Goal: Task Accomplishment & Management: Manage account settings

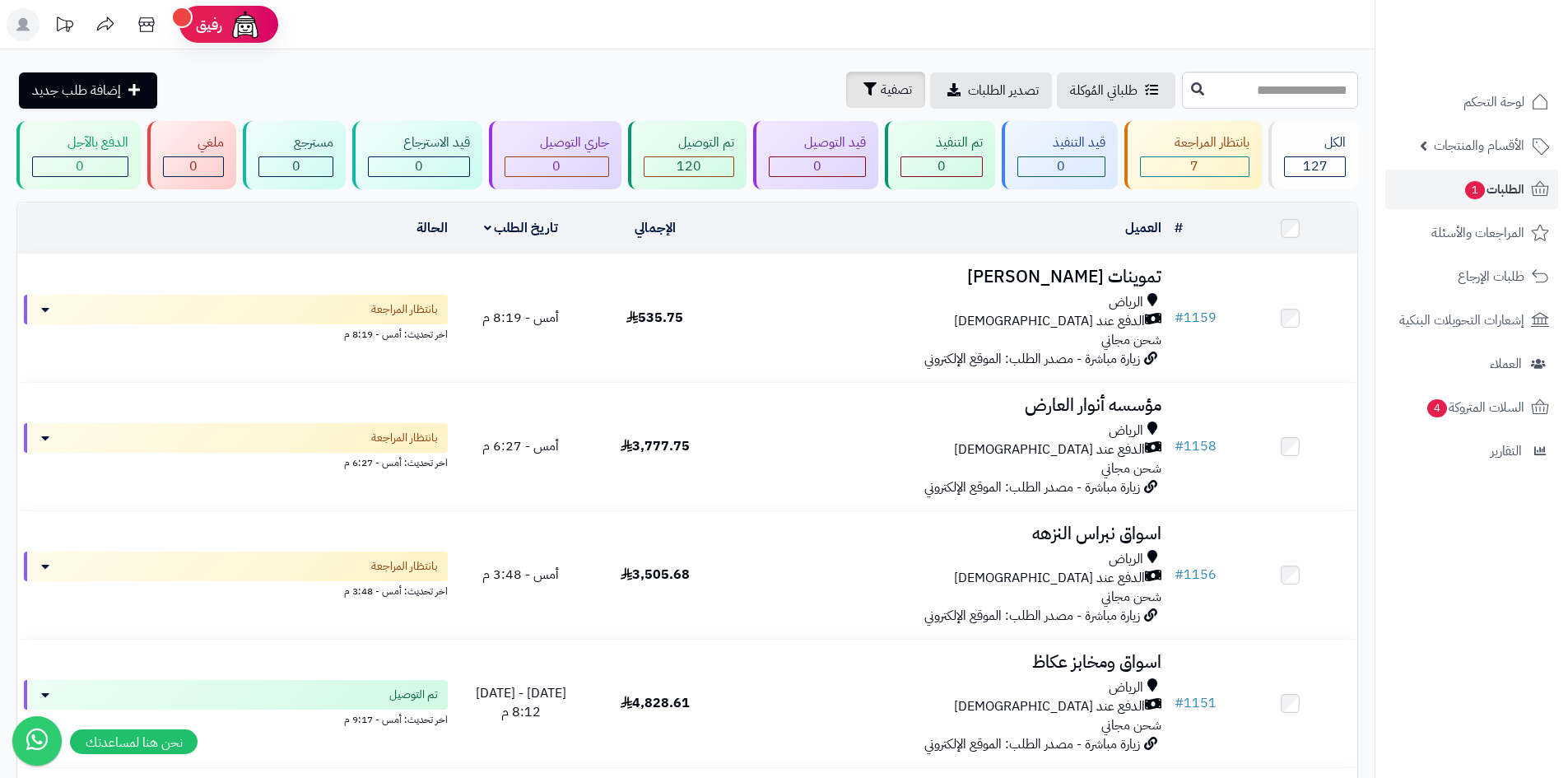
drag, startPoint x: 821, startPoint y: 110, endPoint x: 800, endPoint y: 94, distance: 26.4
click at [881, 93] on span "تصفية" at bounding box center [896, 90] width 31 height 20
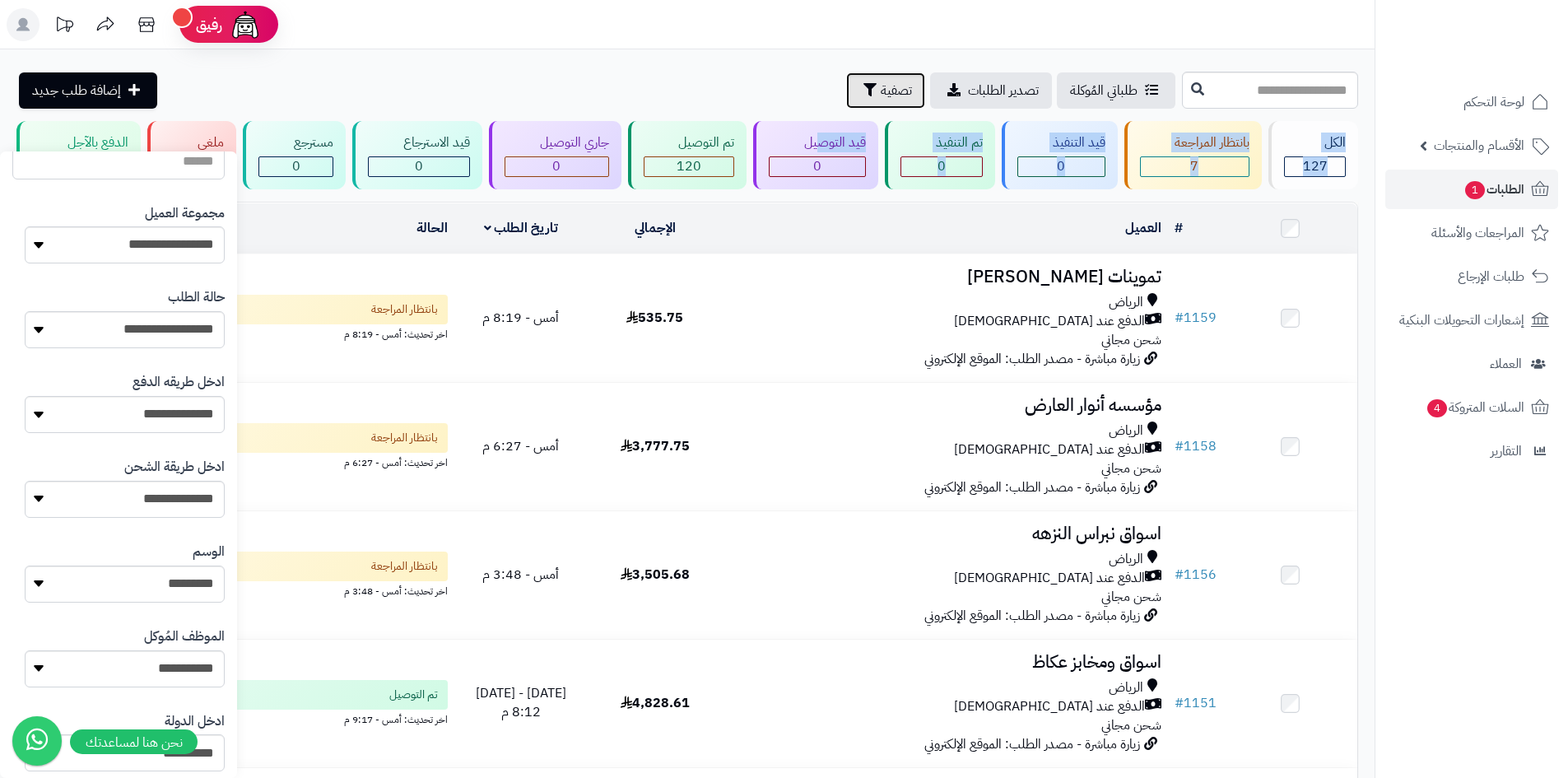
scroll to position [247, 0]
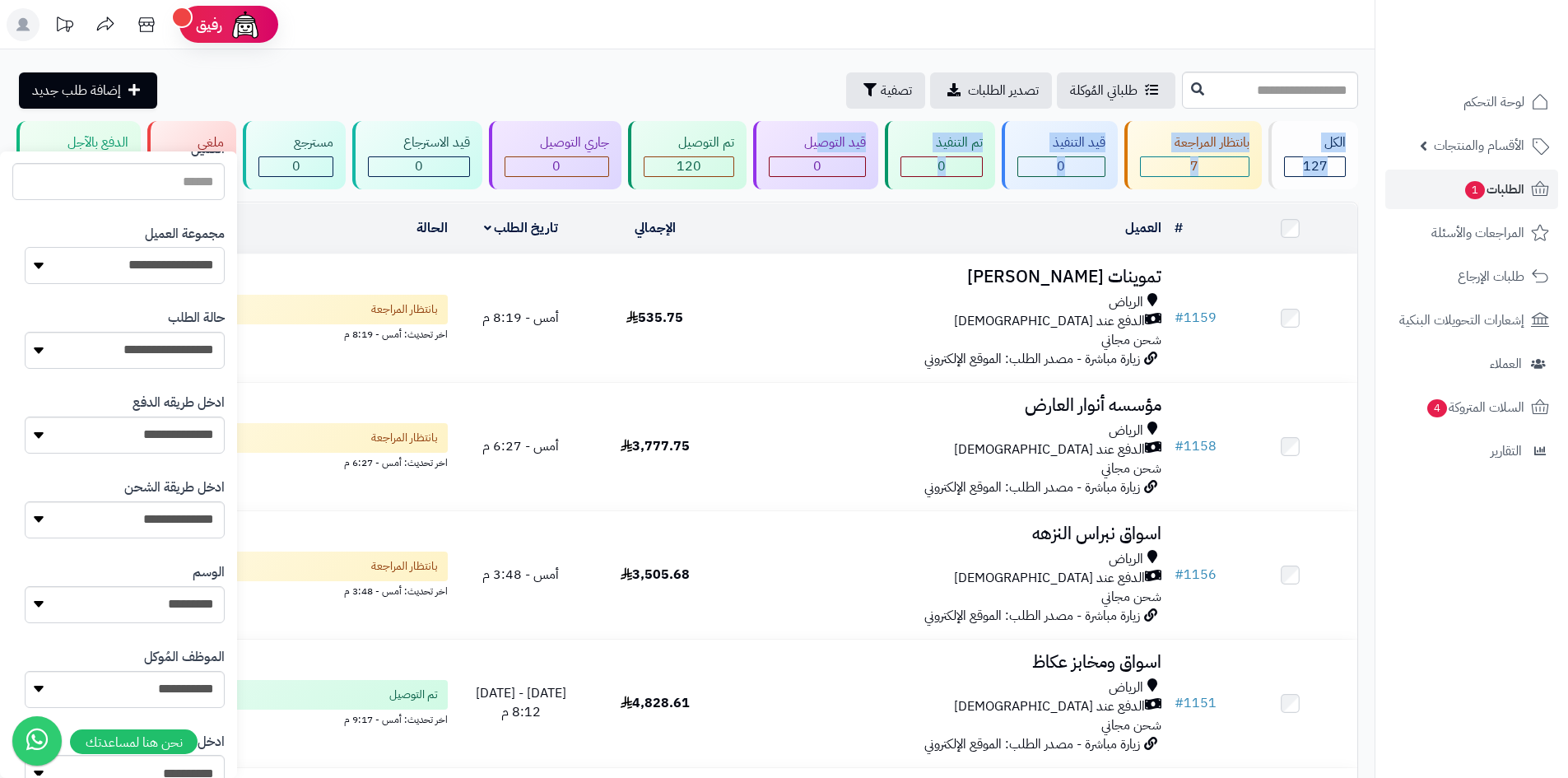
click at [168, 264] on select "**********" at bounding box center [124, 265] width 200 height 37
select select "*"
click at [24, 247] on select "**********" at bounding box center [124, 265] width 200 height 37
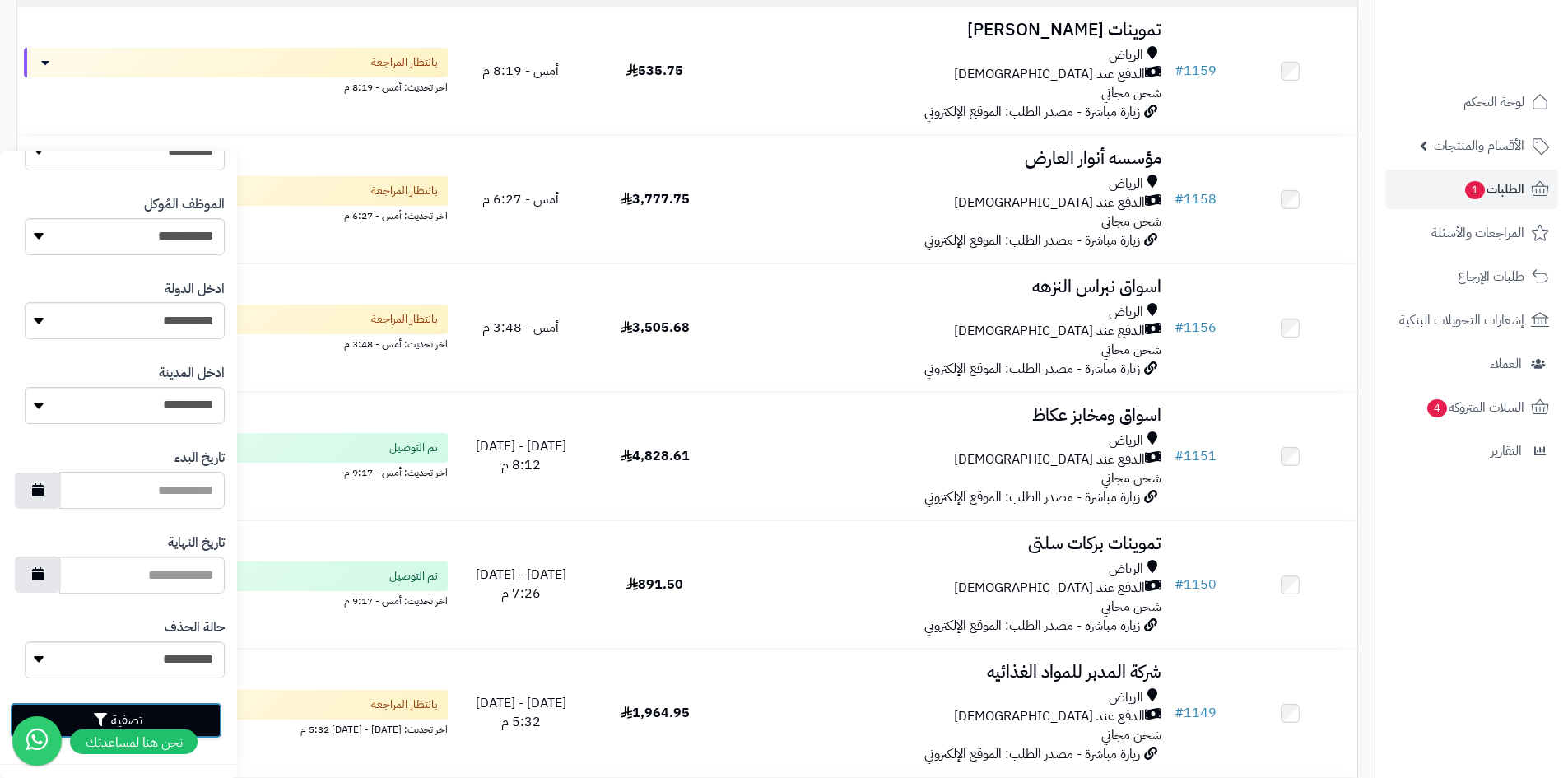
click at [215, 711] on button "تصفية" at bounding box center [115, 720] width 212 height 37
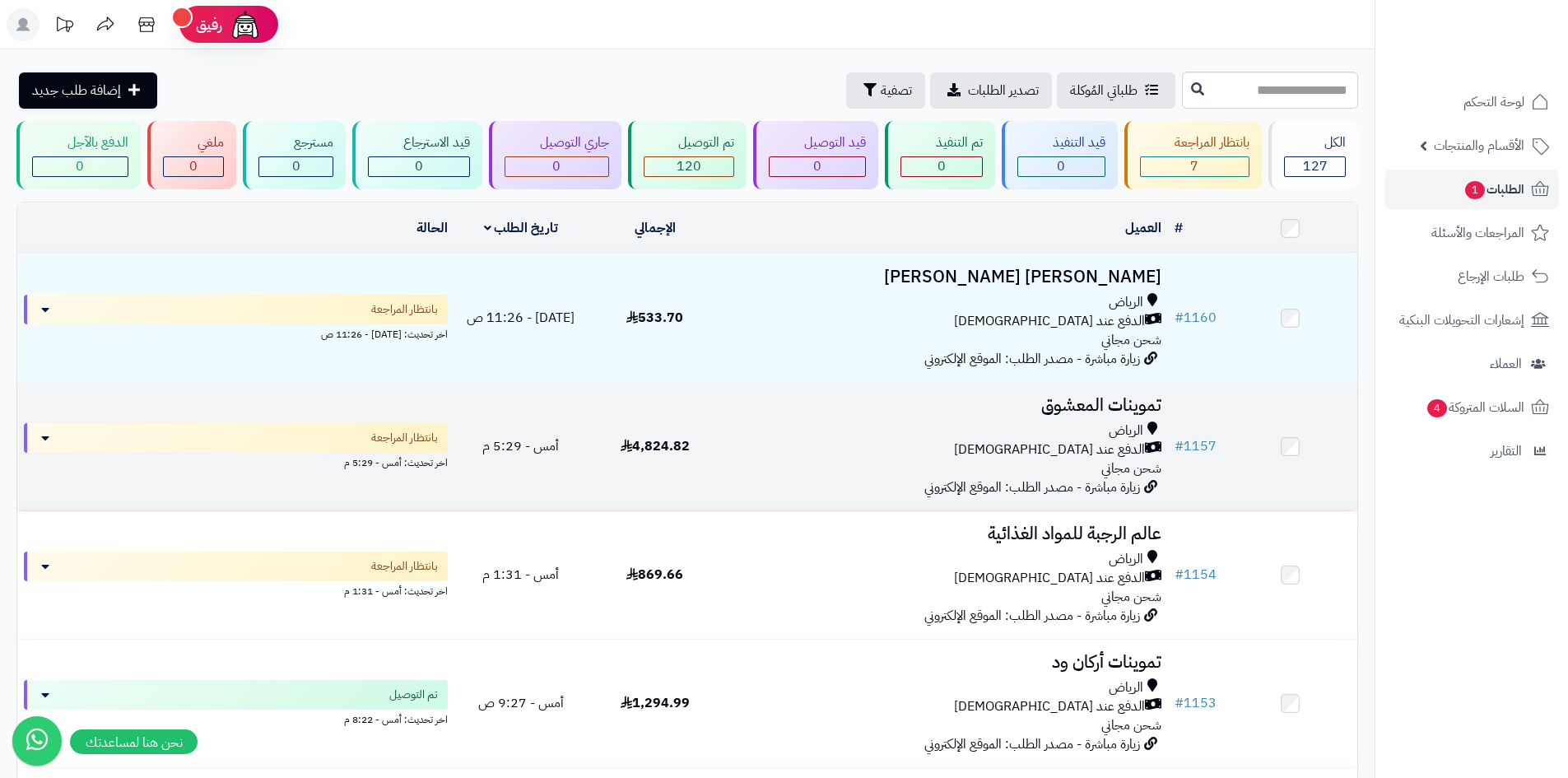
click at [692, 460] on td "4,824.82" at bounding box center [655, 447] width 134 height 127
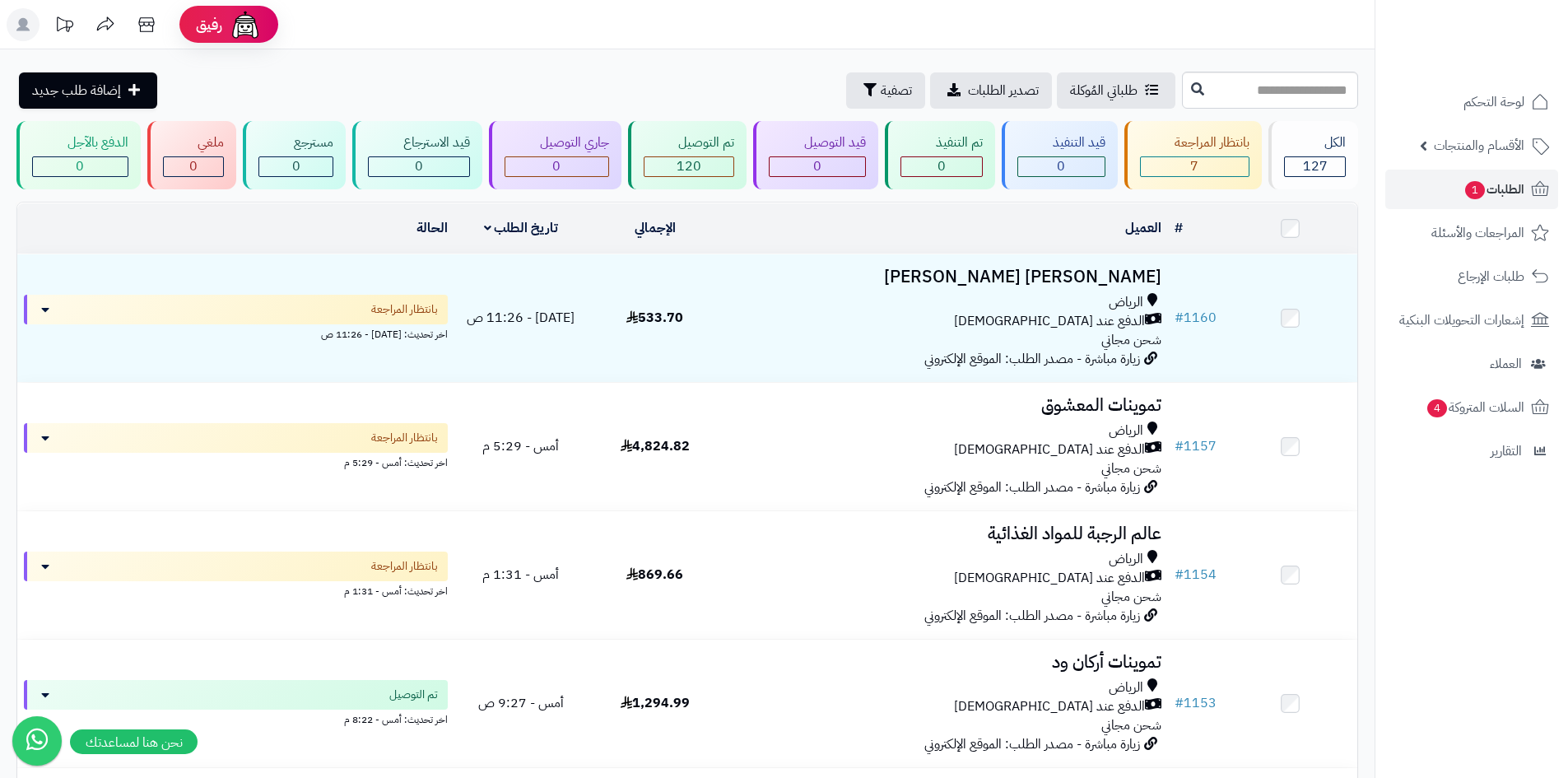
click at [627, 86] on div "طلباتي المُوكلة تصدير الطلبات تصفية إضافة طلب جديد" at bounding box center [597, 91] width 1161 height 37
click at [1453, 196] on link "الطلبات 1" at bounding box center [1471, 188] width 173 height 39
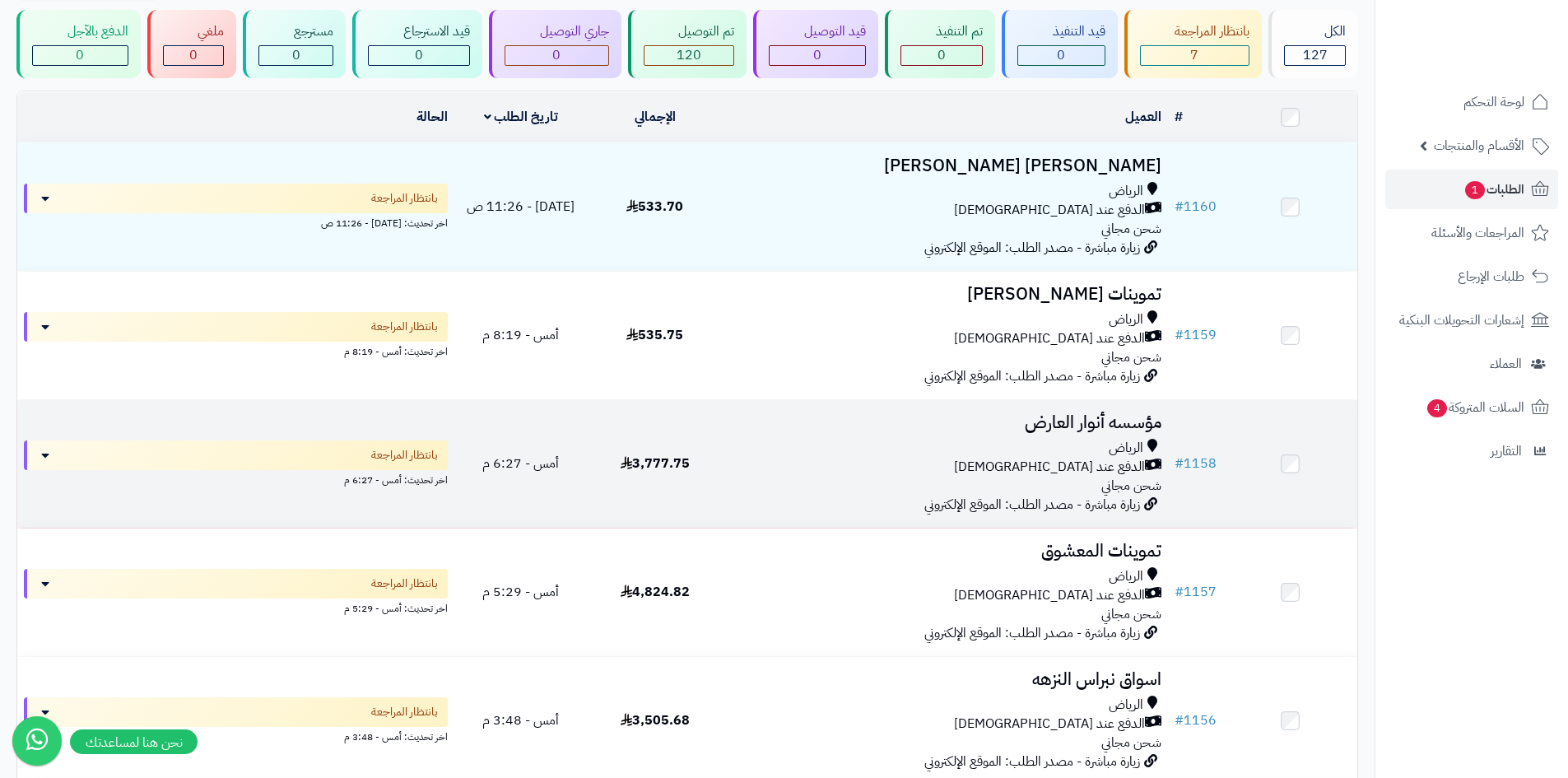
scroll to position [82, 0]
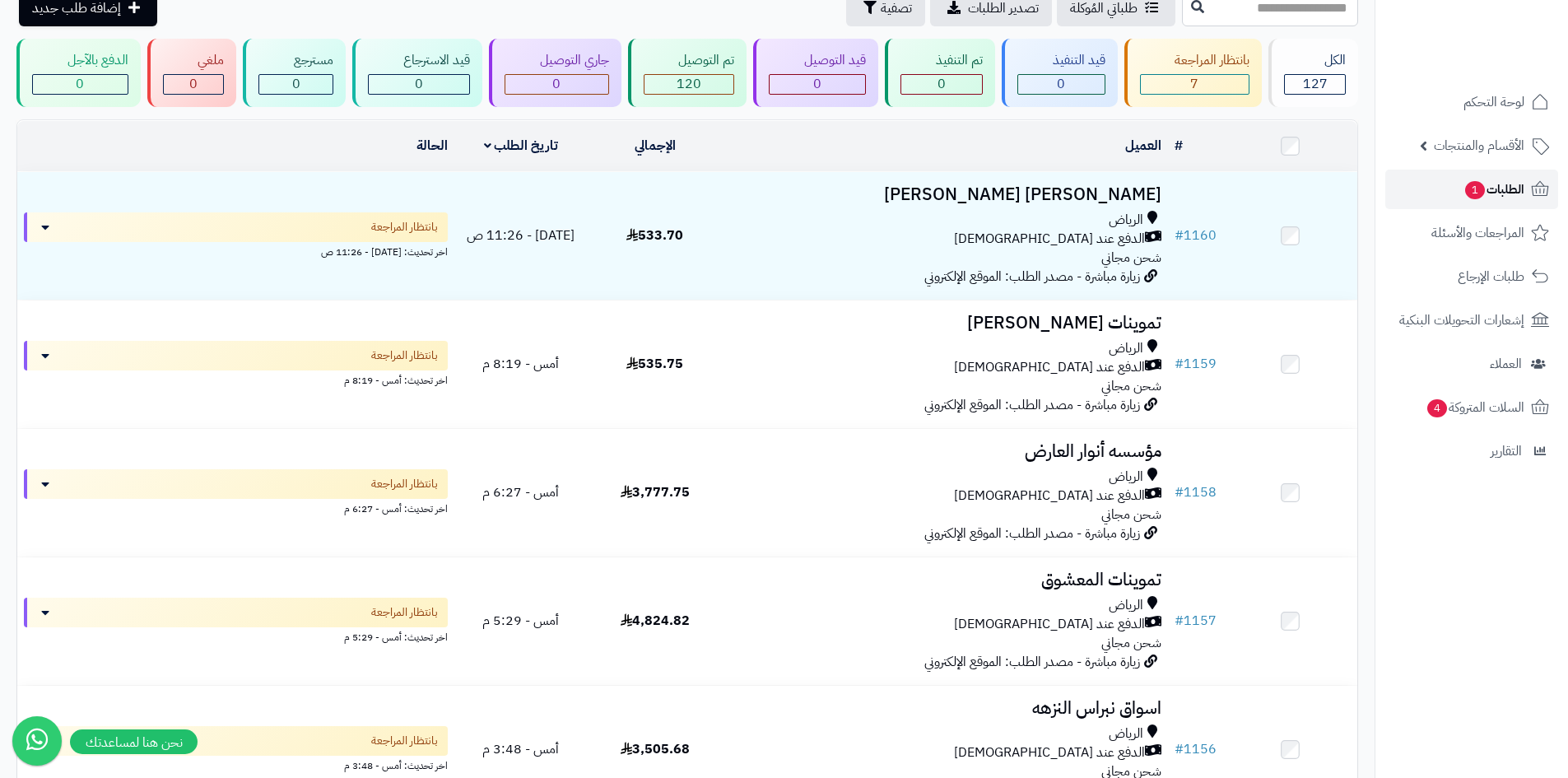
click at [1451, 190] on link "الطلبات 1" at bounding box center [1471, 188] width 173 height 39
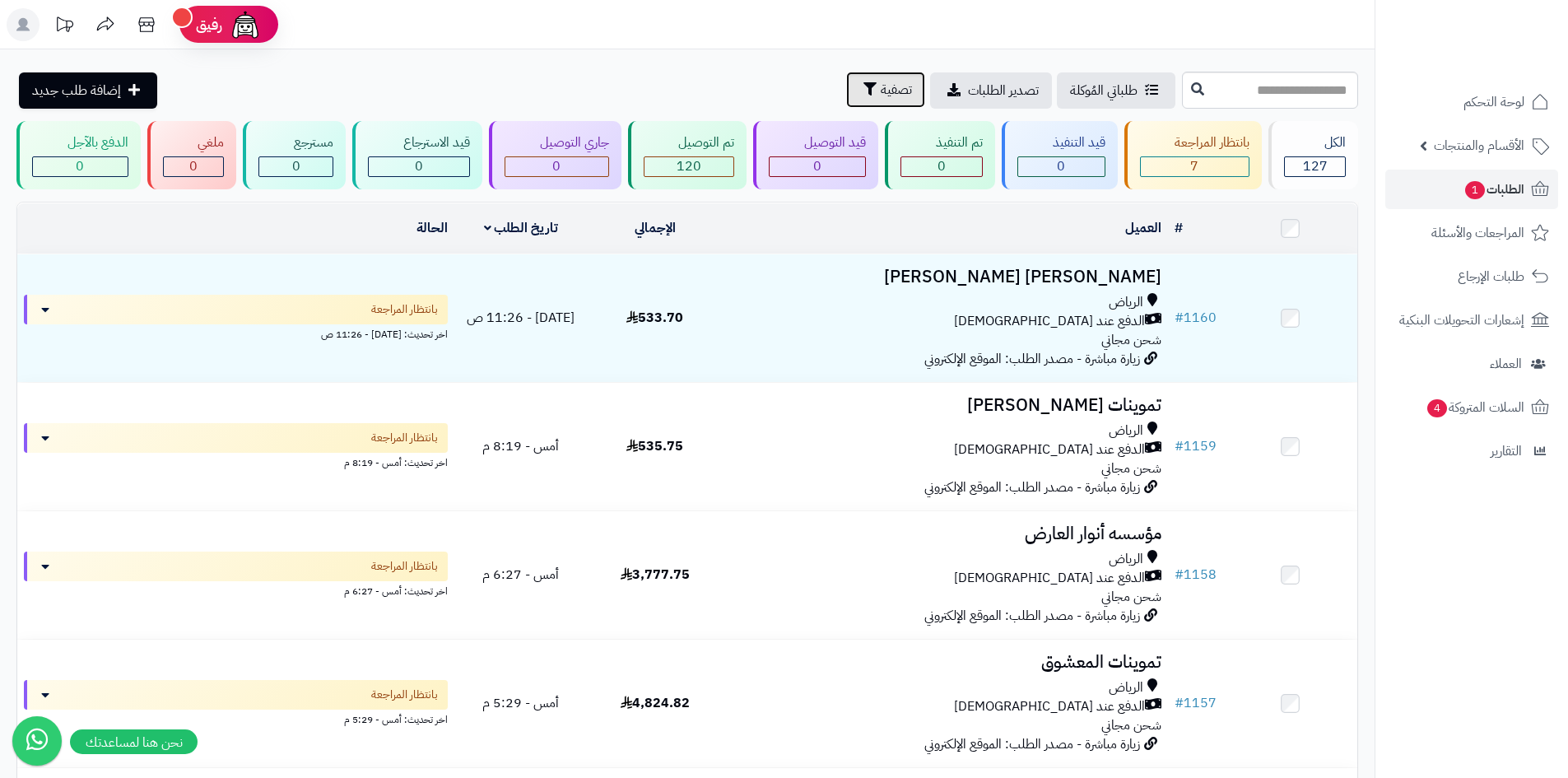
click at [881, 98] on span "تصفية" at bounding box center [896, 90] width 31 height 20
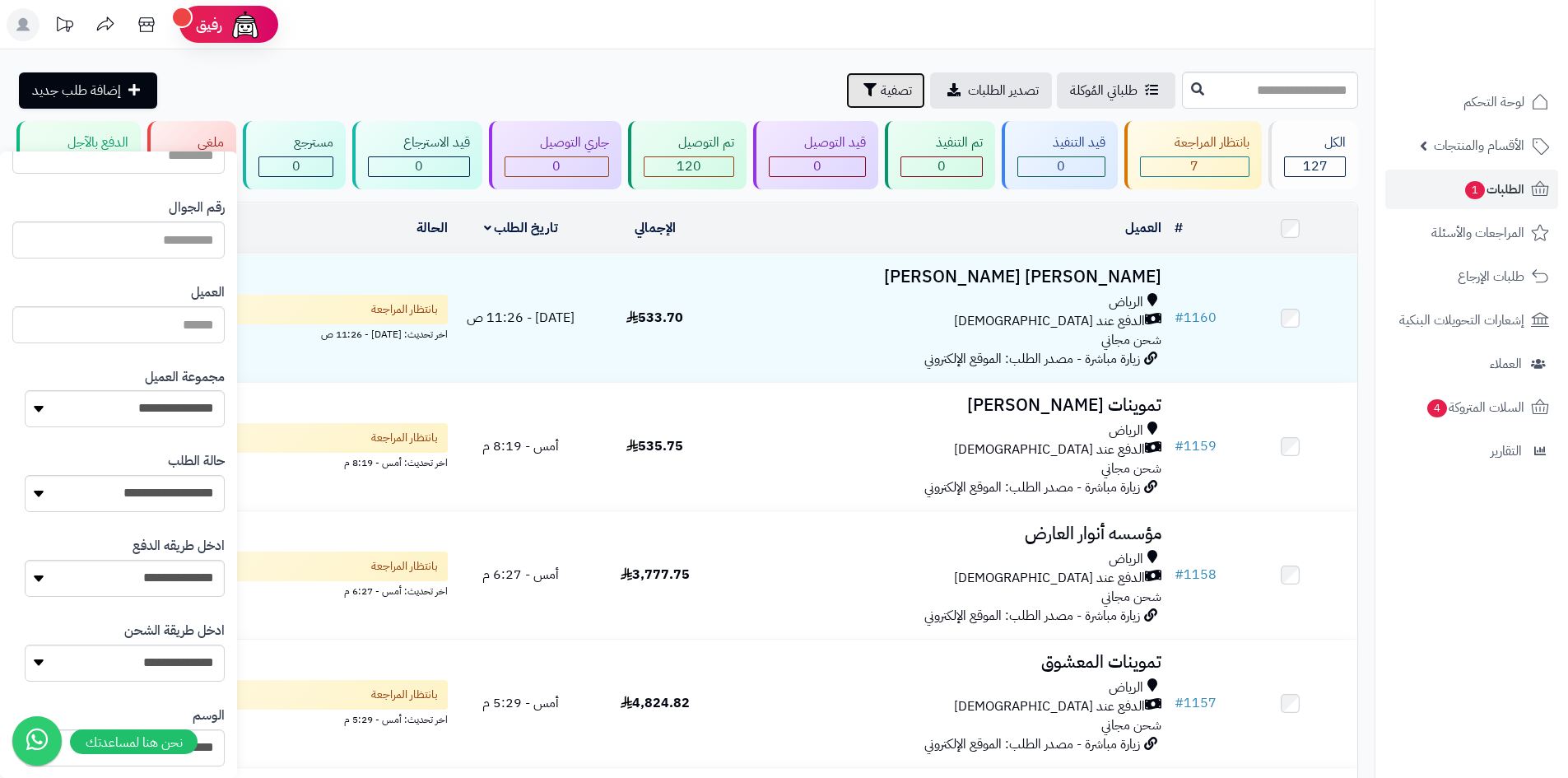
scroll to position [165, 0]
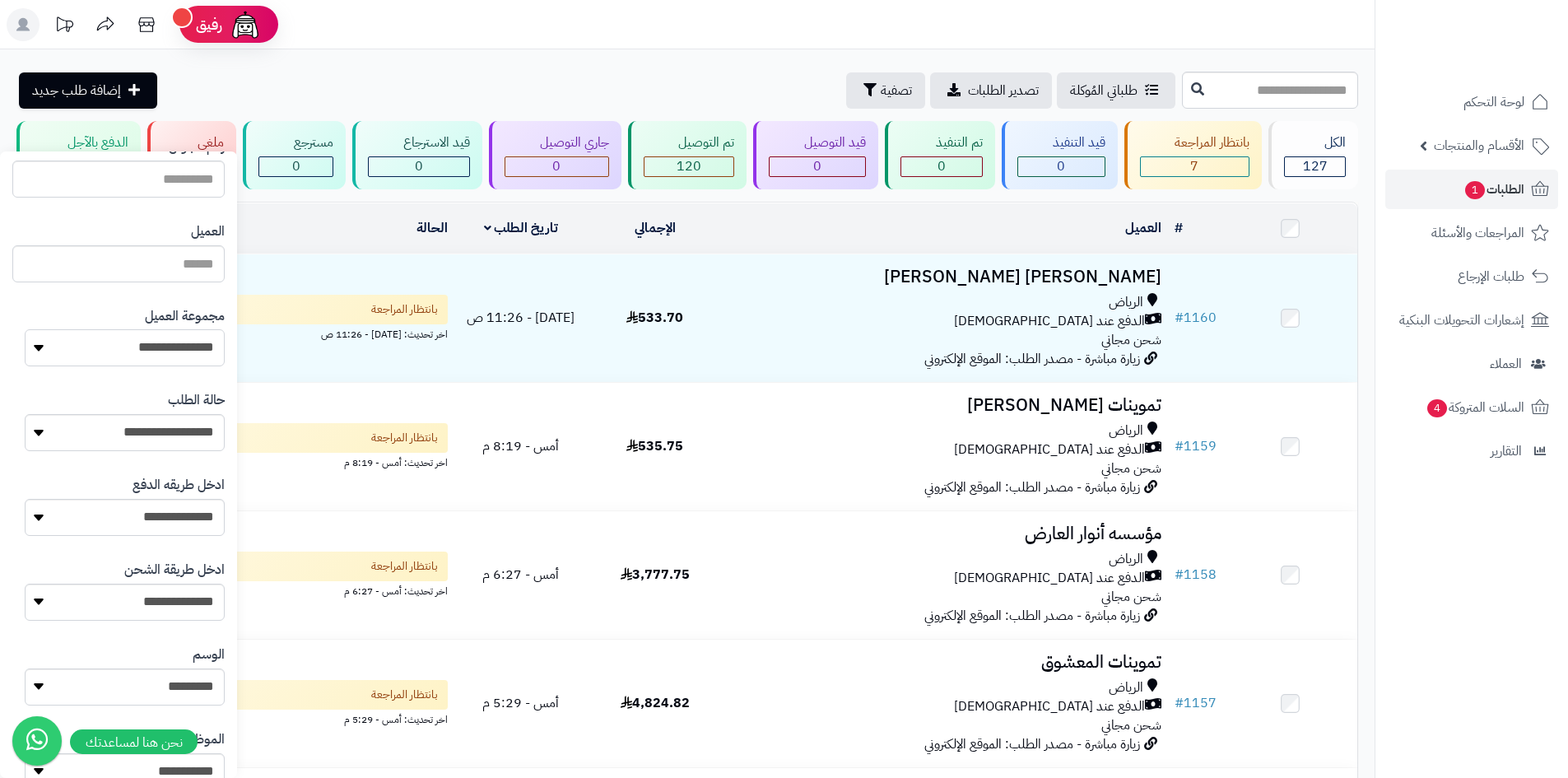
click at [174, 346] on select "**********" at bounding box center [124, 347] width 200 height 37
click at [24, 329] on select "**********" at bounding box center [124, 347] width 200 height 37
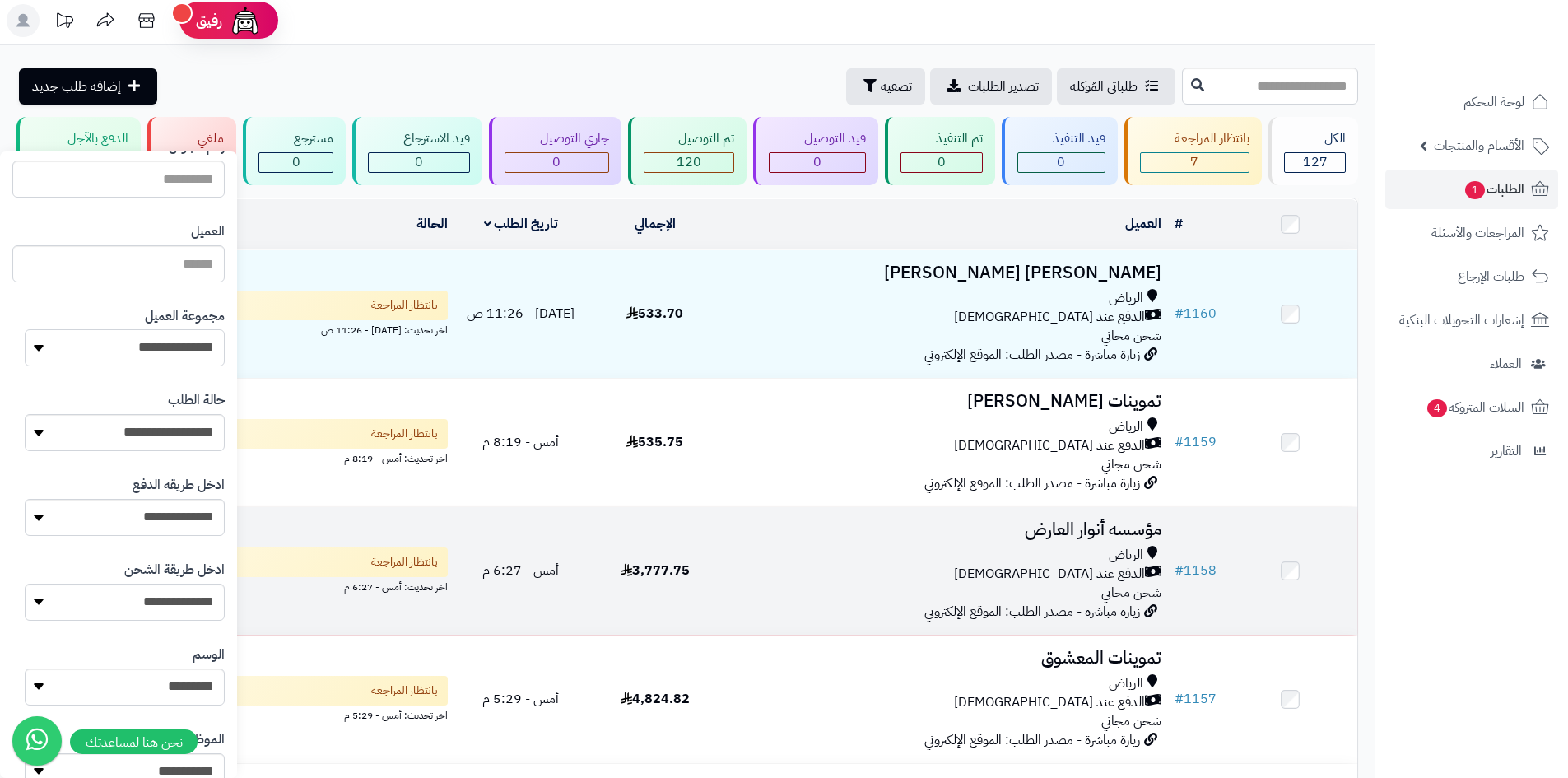
scroll to position [0, 0]
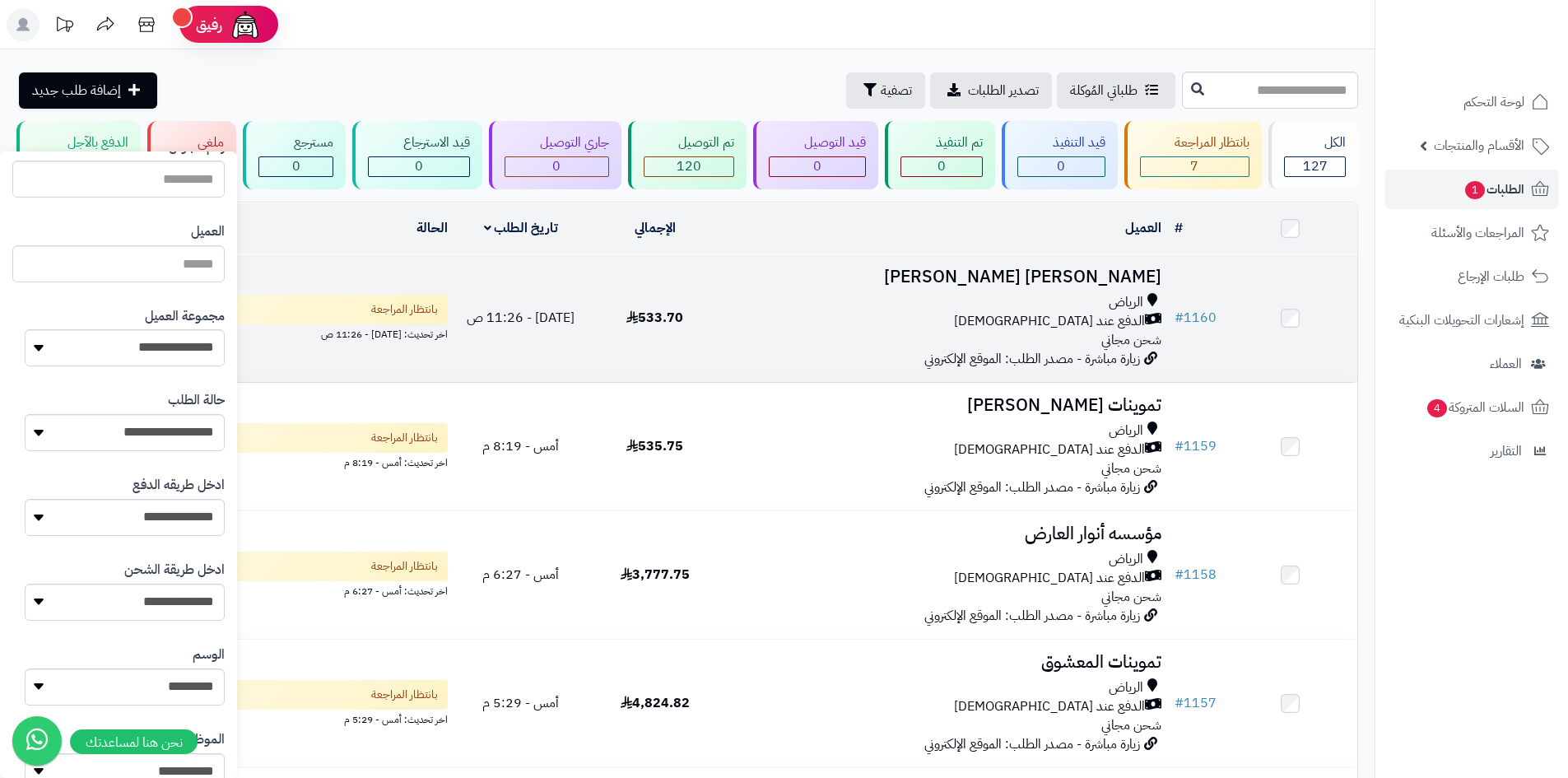
click at [849, 343] on div "الرياض الدفع عند الاستلام شحن مجاني" at bounding box center [944, 321] width 433 height 57
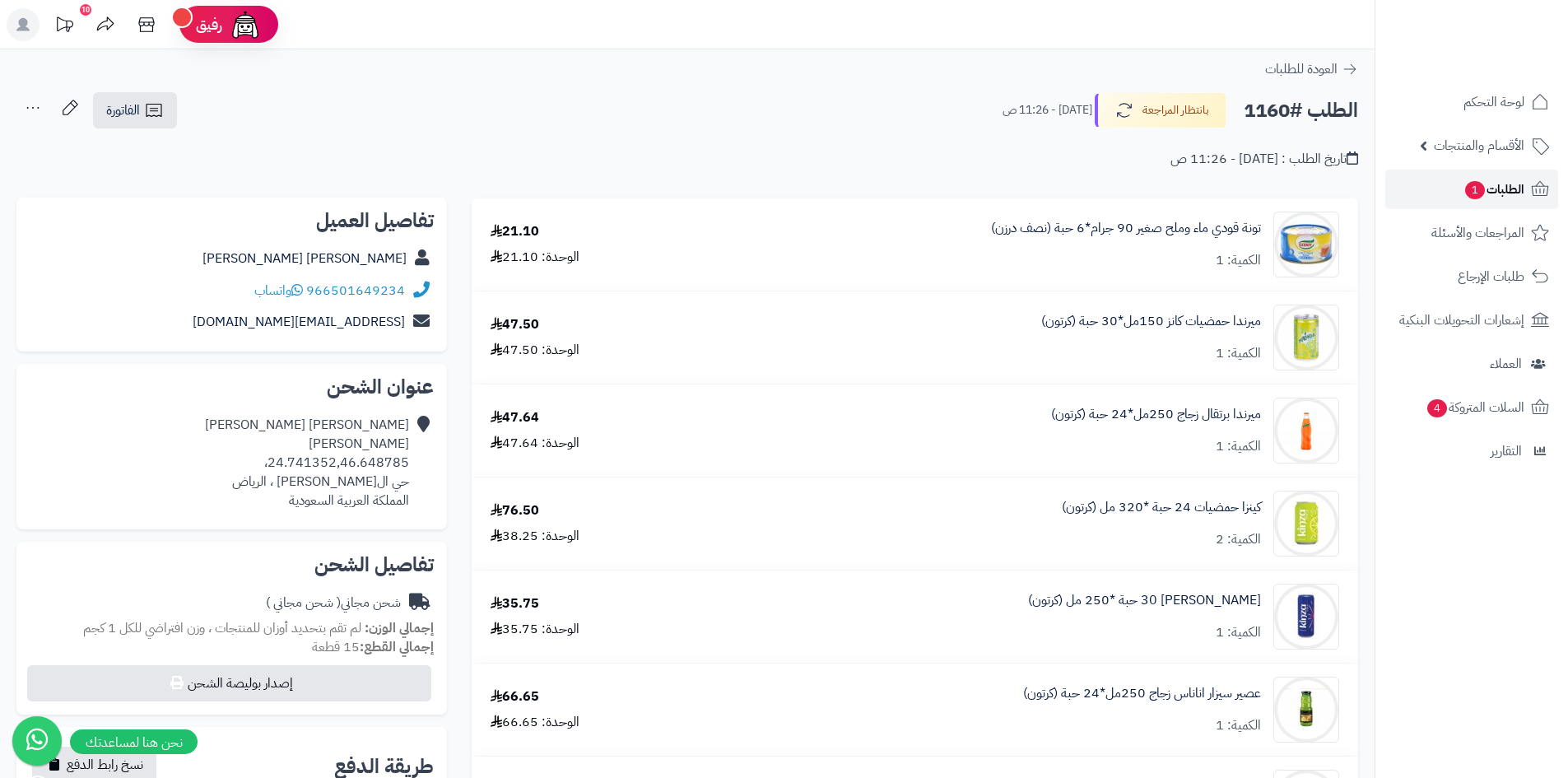
click at [1483, 201] on link "الطلبات 1" at bounding box center [1471, 188] width 173 height 39
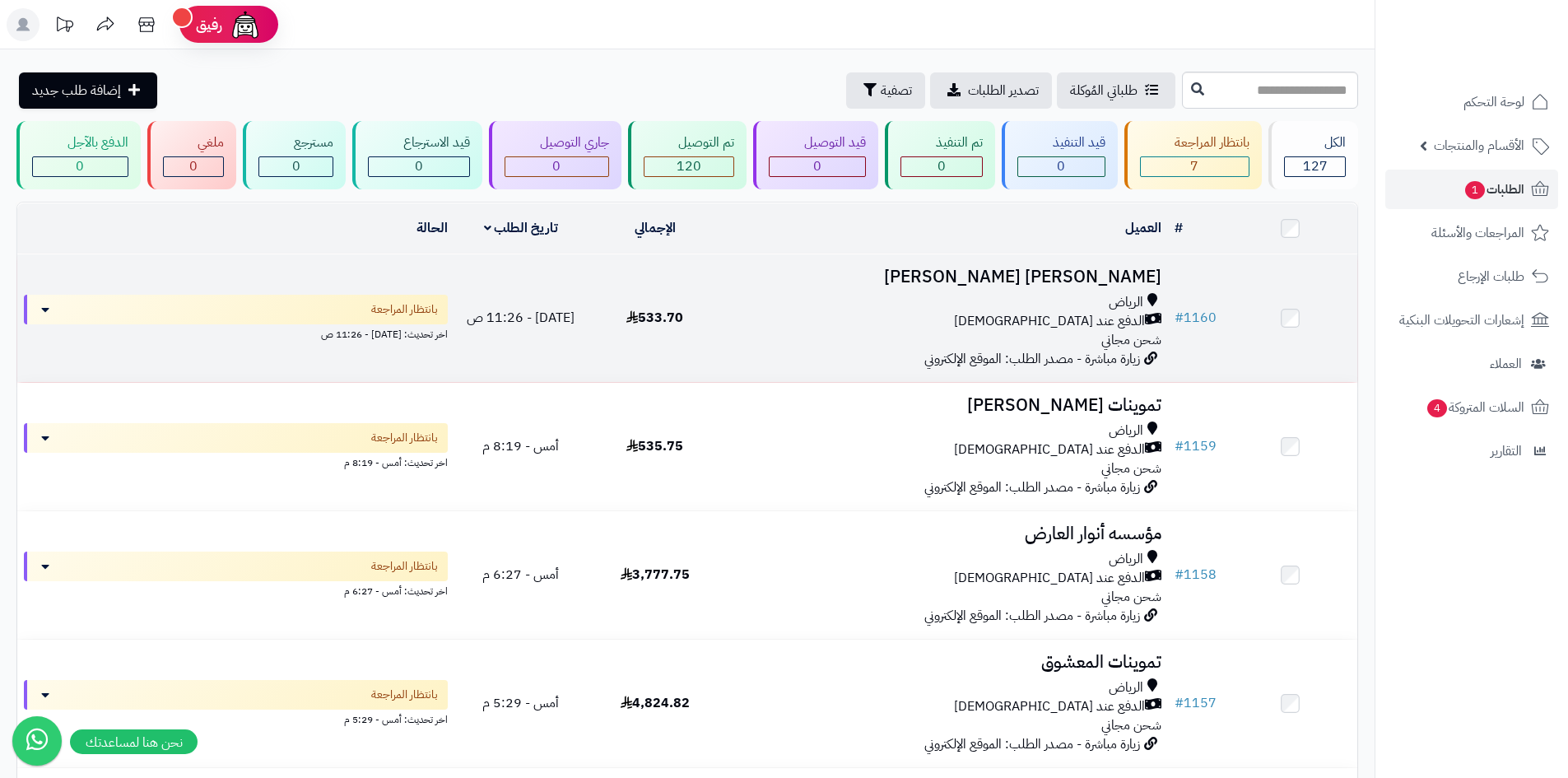
click at [668, 325] on td "533.70" at bounding box center [655, 318] width 134 height 127
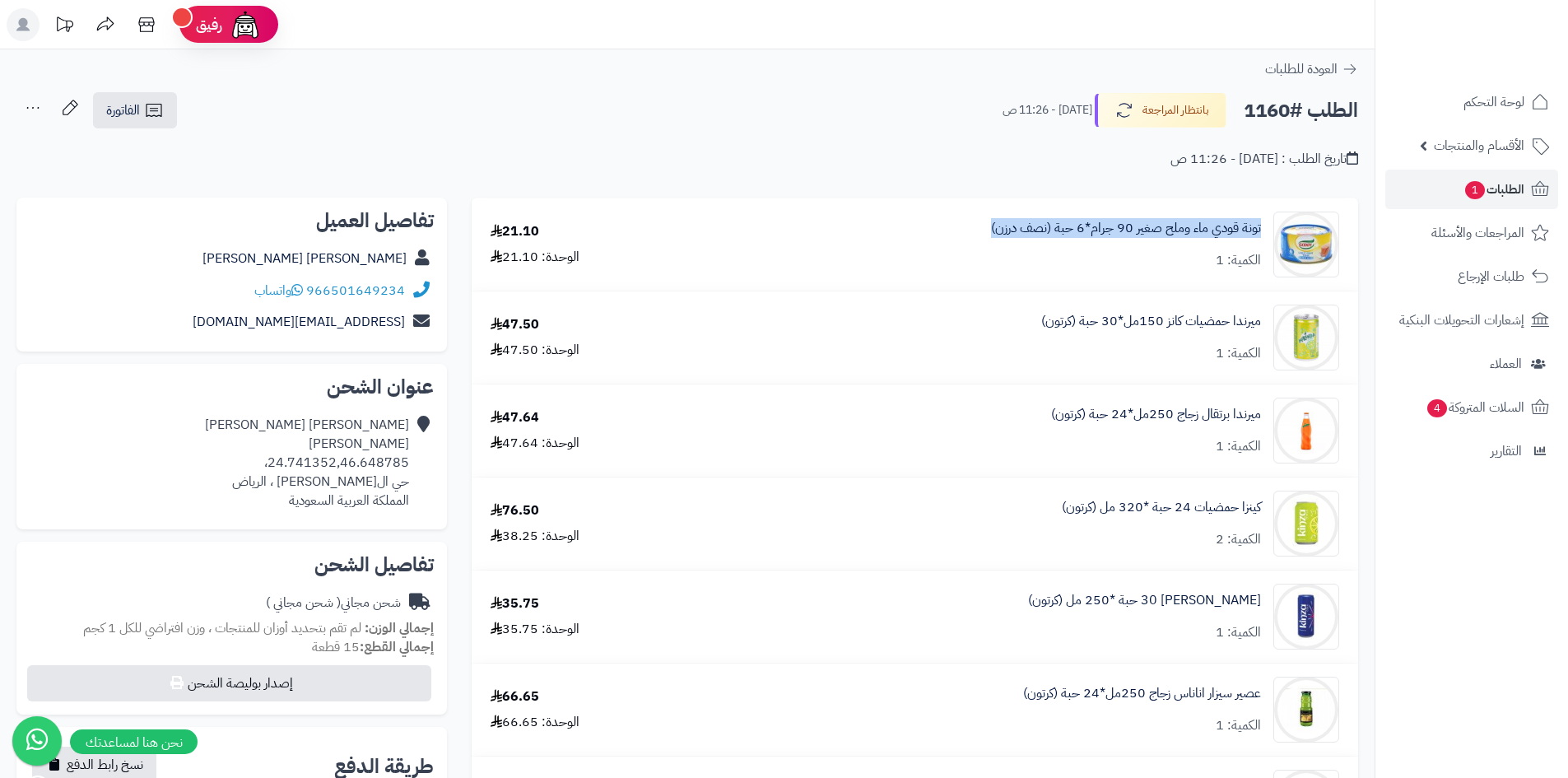
drag, startPoint x: 1261, startPoint y: 227, endPoint x: 981, endPoint y: 222, distance: 280.0
click at [981, 222] on div "تونة قودي ماء وملح صغير 90 جرام*6 حبة (نصف درزن) الكمية: 1" at bounding box center [1022, 244] width 657 height 65
click at [1480, 197] on span "الطلبات 1" at bounding box center [1494, 189] width 61 height 23
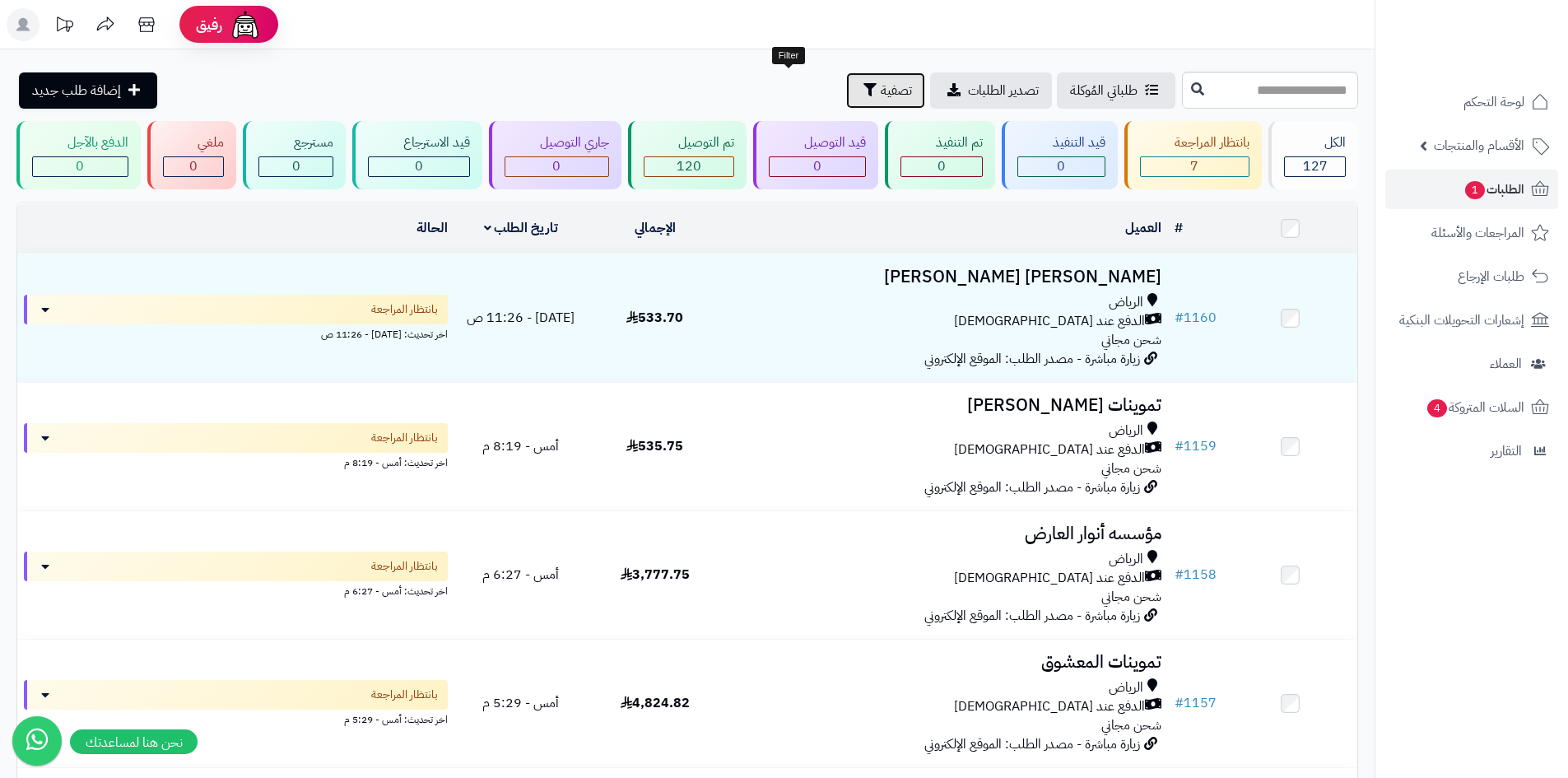
drag, startPoint x: 787, startPoint y: 88, endPoint x: 771, endPoint y: 164, distance: 77.7
click at [881, 88] on span "تصفية" at bounding box center [896, 90] width 31 height 20
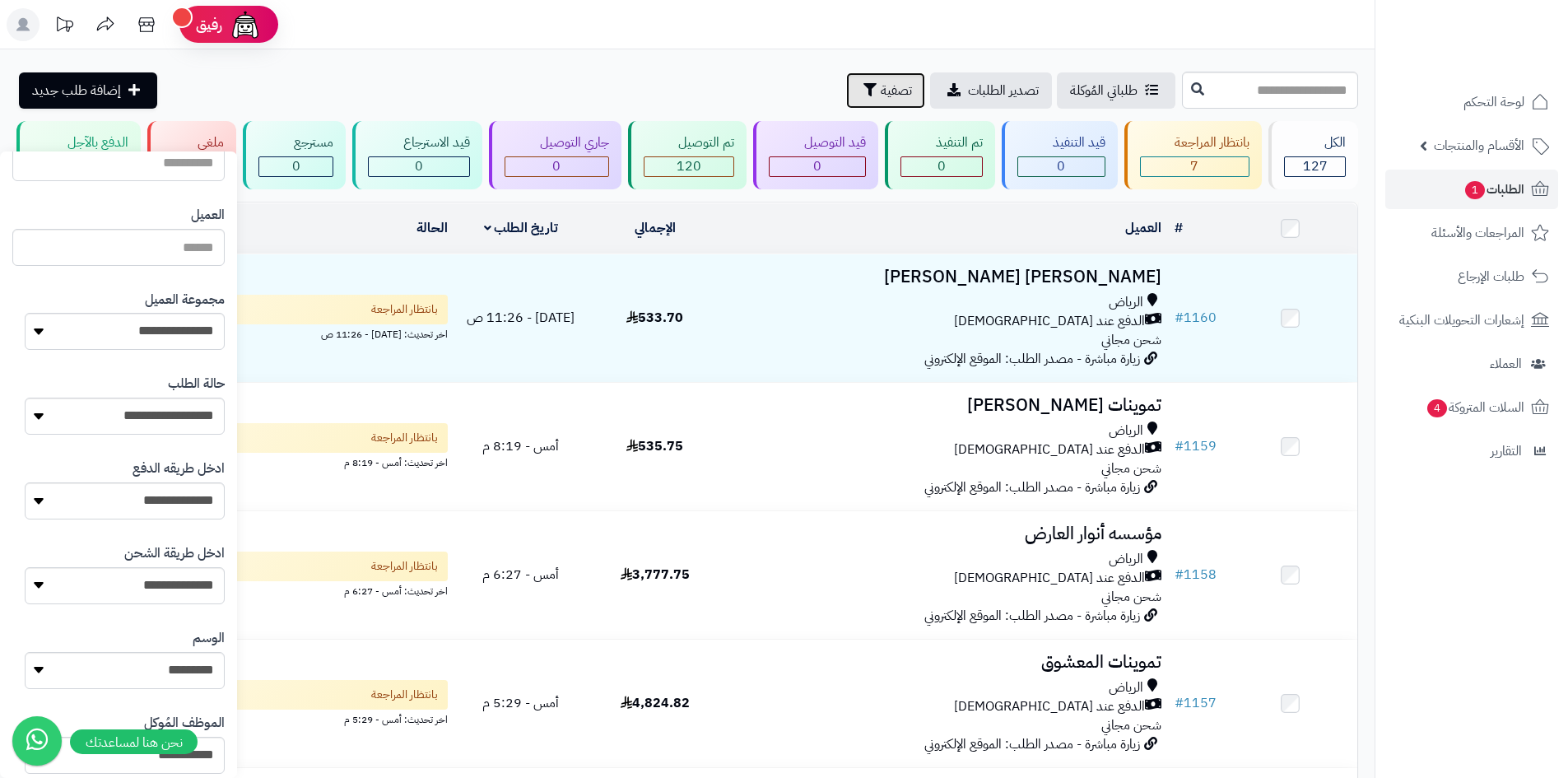
scroll to position [165, 0]
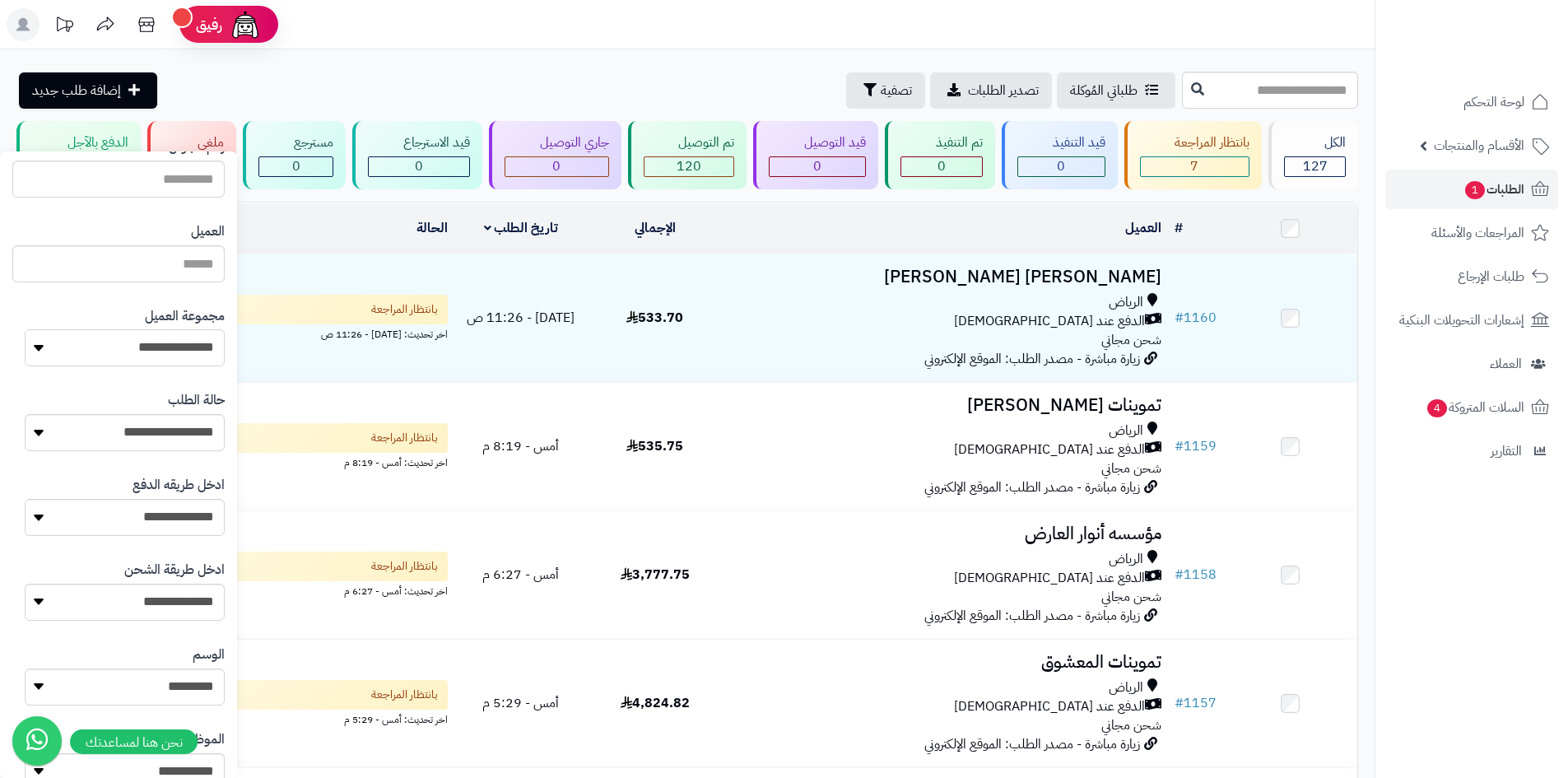
click at [141, 350] on select "**********" at bounding box center [124, 347] width 200 height 37
select select "*"
click at [24, 329] on select "**********" at bounding box center [124, 347] width 200 height 37
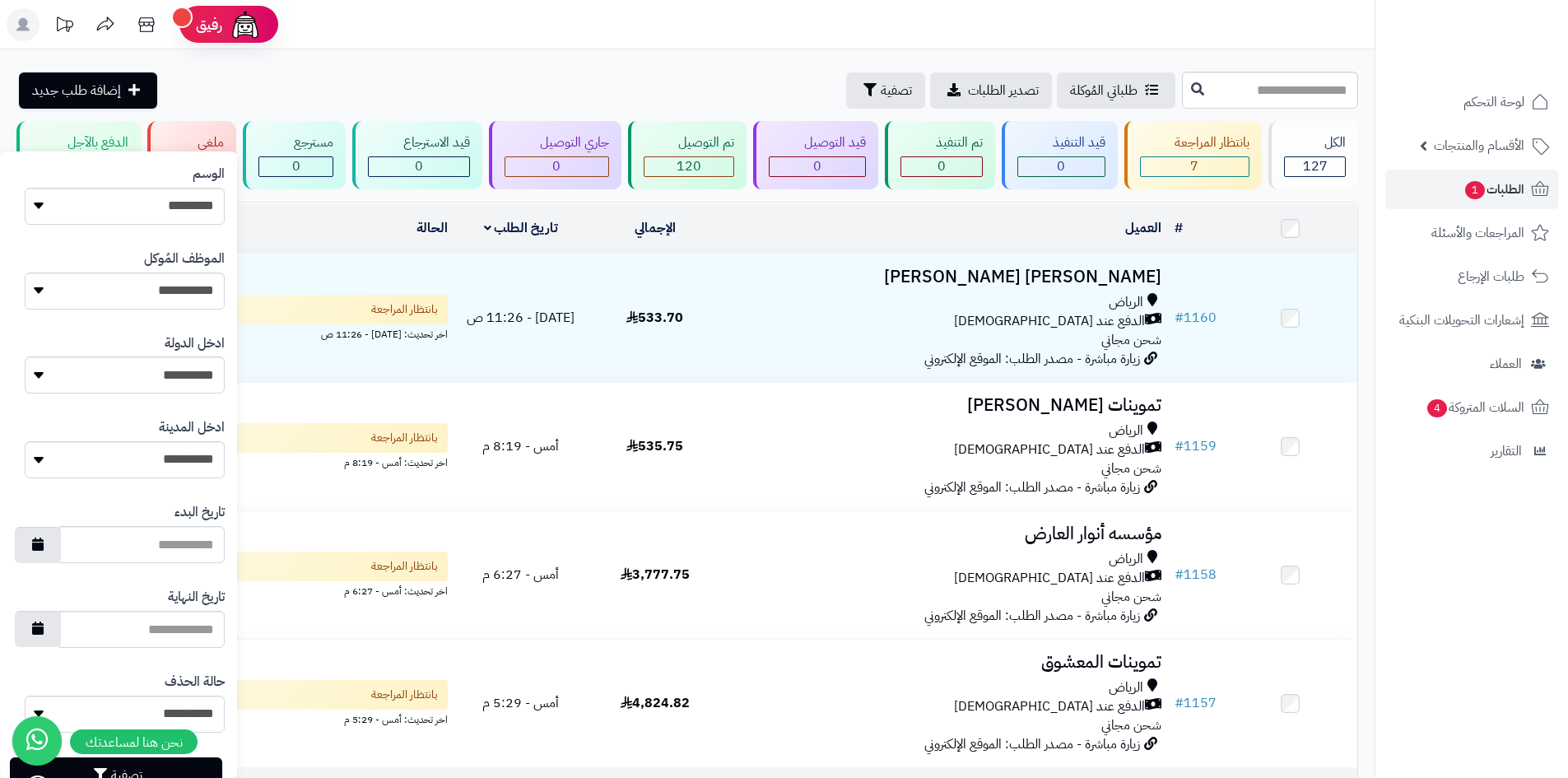
scroll to position [700, 0]
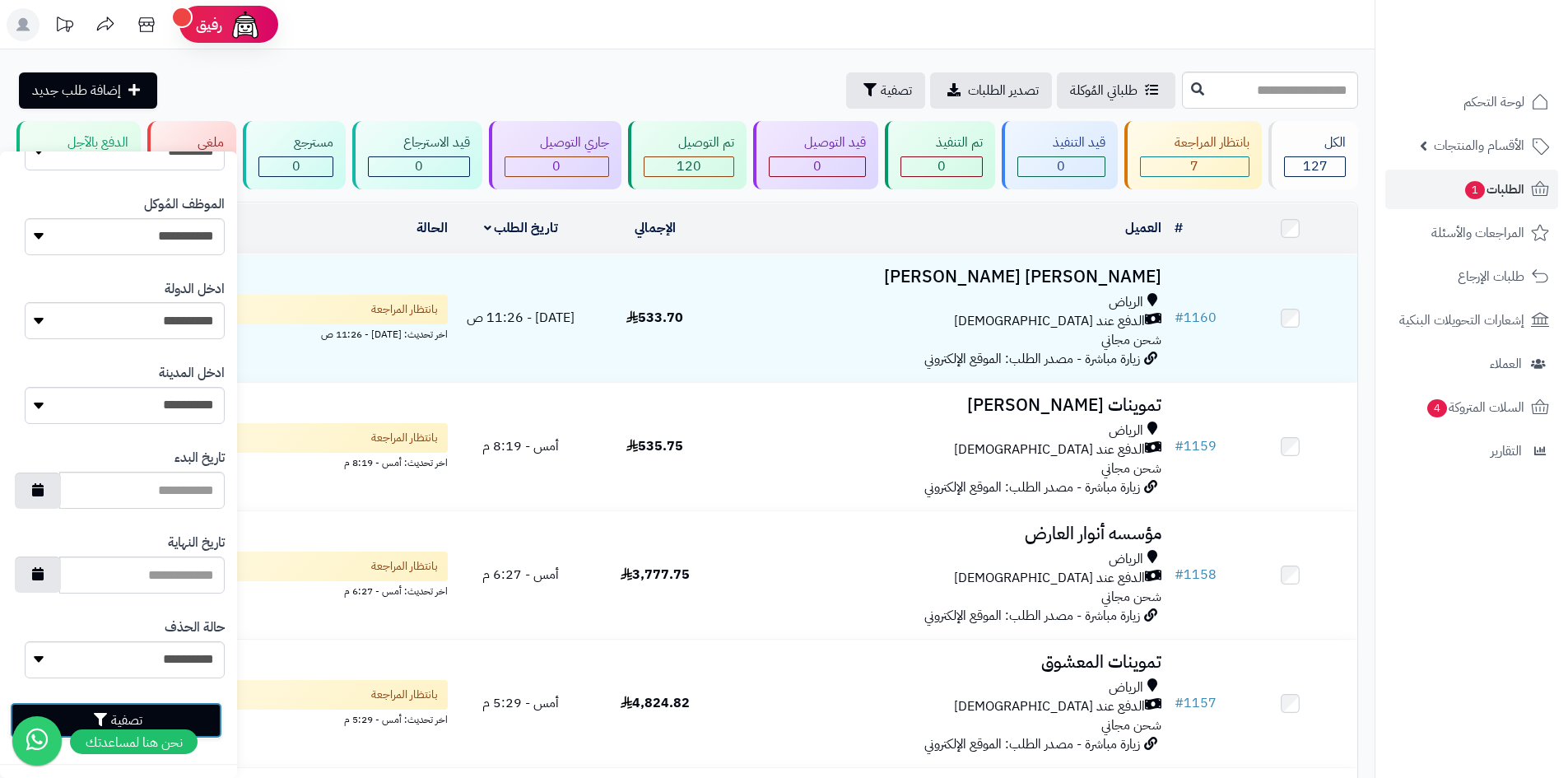
click at [208, 712] on button "تصفية" at bounding box center [115, 720] width 212 height 37
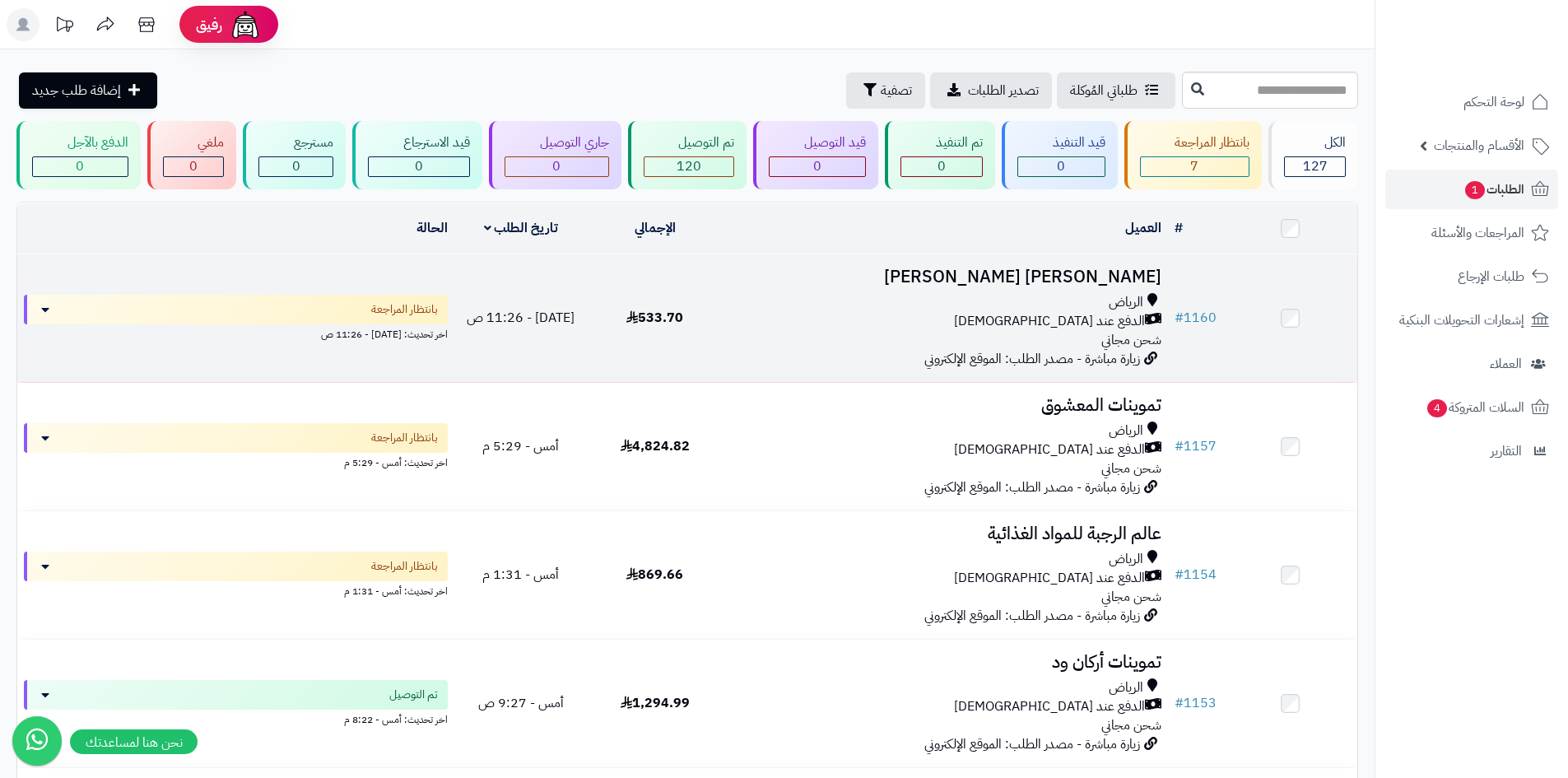
click at [805, 320] on div "الدفع عند [DEMOGRAPHIC_DATA]" at bounding box center [944, 322] width 433 height 19
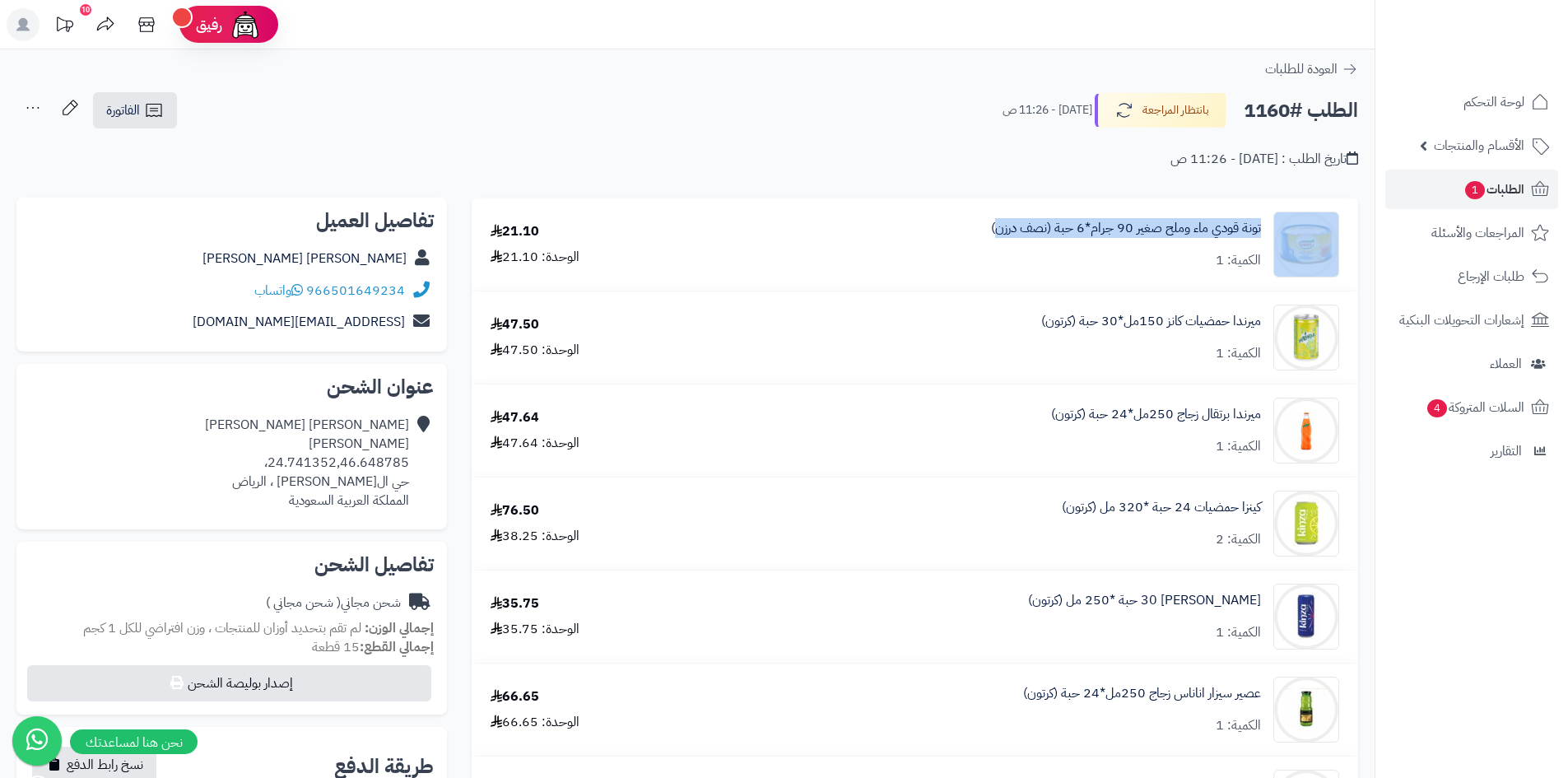
drag, startPoint x: 1266, startPoint y: 223, endPoint x: 998, endPoint y: 215, distance: 268.1
click at [998, 215] on div "تونة قودي ماء وملح صغير 90 جرام*6 حبة (نصف درزن) الكمية: 1" at bounding box center [1022, 244] width 657 height 65
click at [153, 116] on icon at bounding box center [153, 110] width 16 height 13
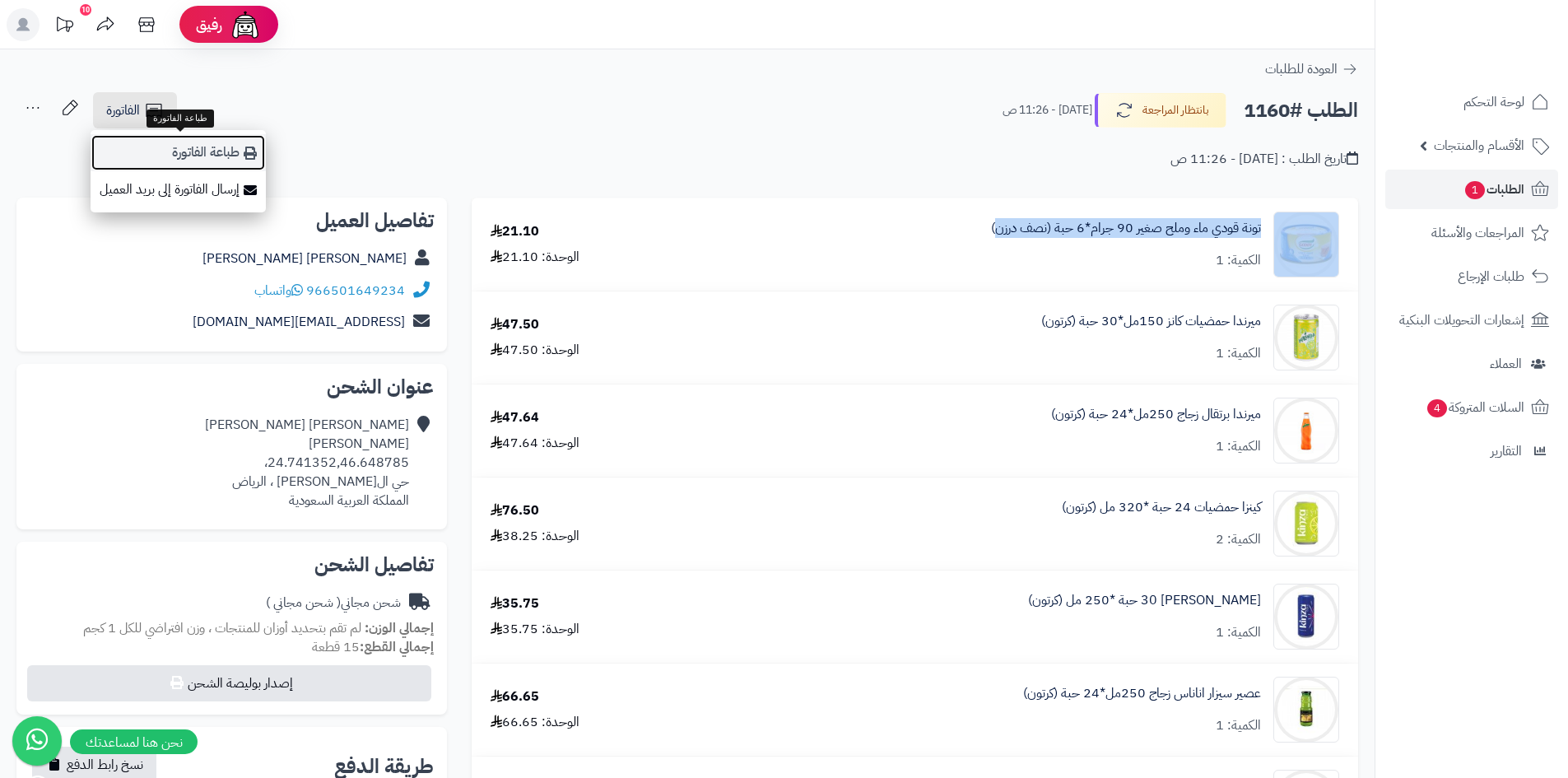
click at [194, 141] on link "طباعة الفاتورة" at bounding box center [178, 153] width 175 height 37
